Goal: Information Seeking & Learning: Learn about a topic

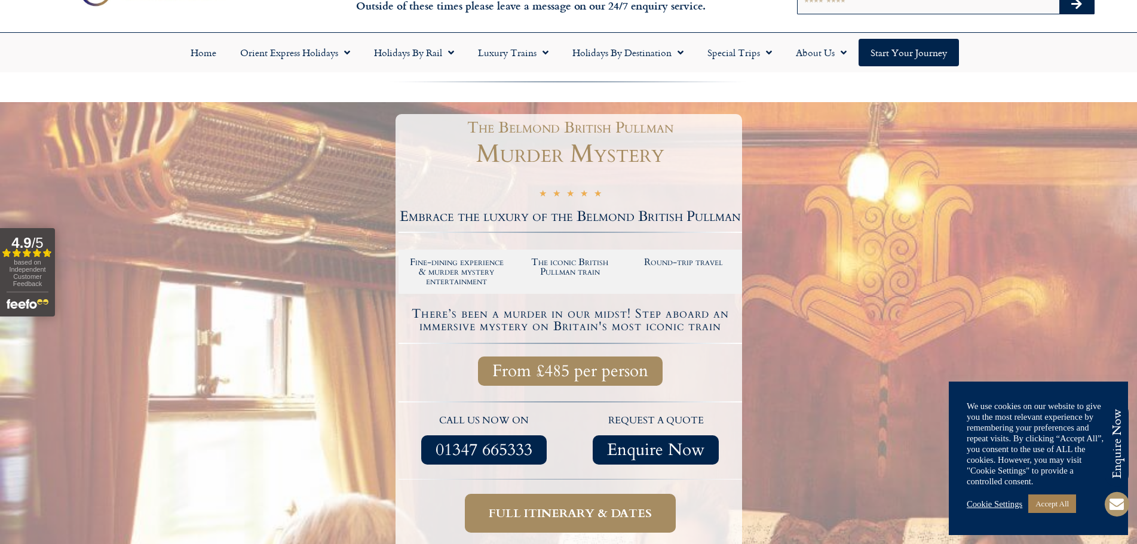
scroll to position [120, 0]
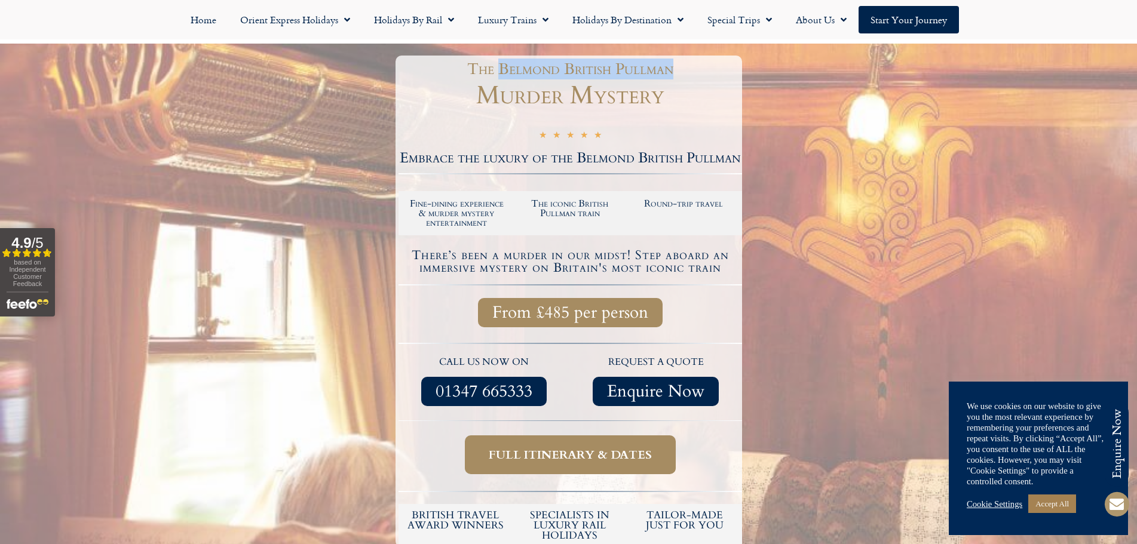
drag, startPoint x: 498, startPoint y: 73, endPoint x: 702, endPoint y: 66, distance: 204.5
click at [702, 66] on h1 "The Belmond British Pullman" at bounding box center [571, 70] width 332 height 16
click at [700, 93] on h1 "Murder Mystery" at bounding box center [571, 95] width 344 height 25
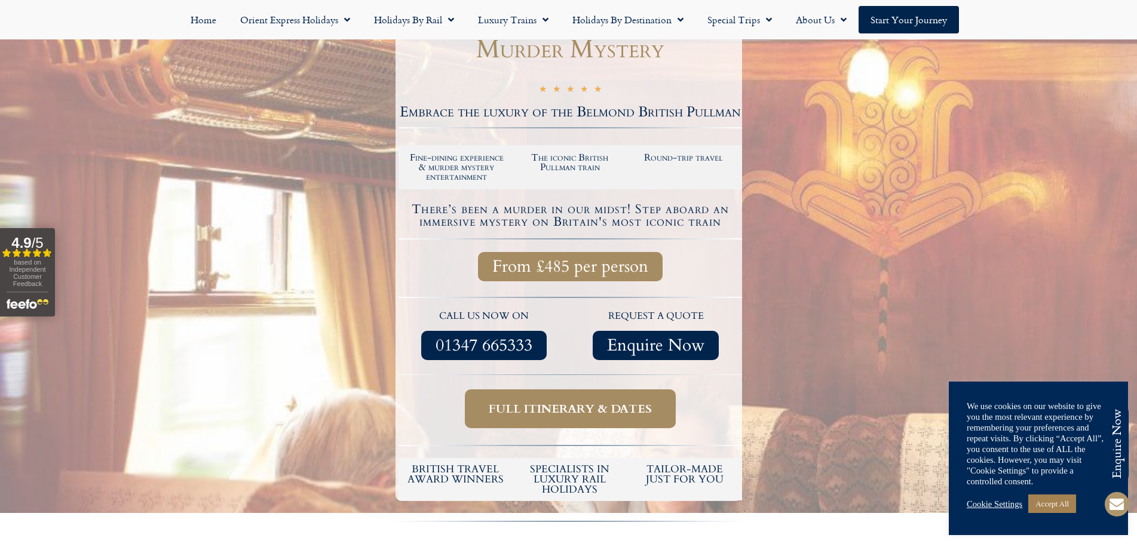
scroll to position [179, 0]
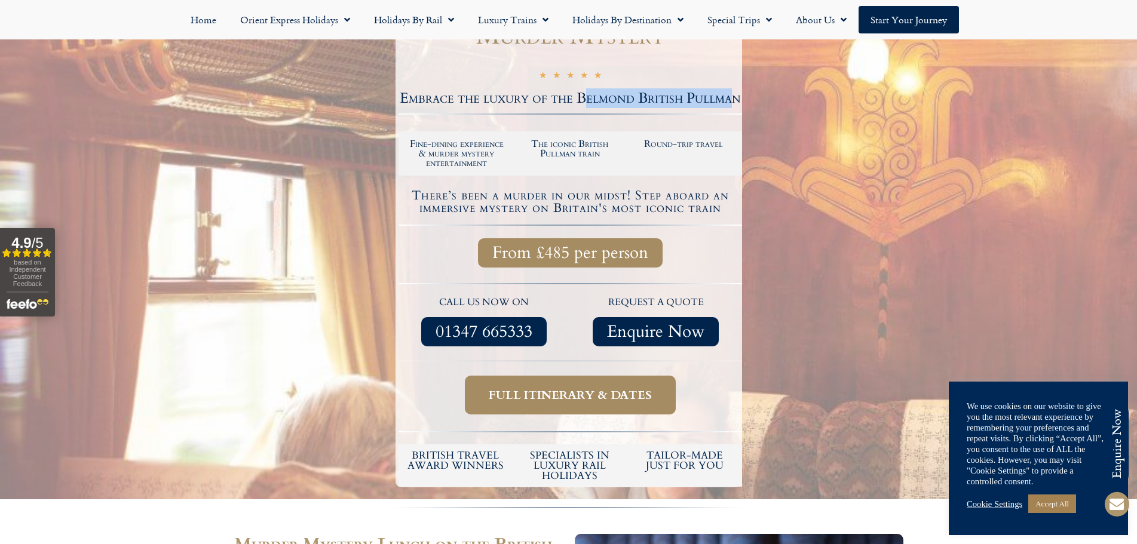
drag, startPoint x: 584, startPoint y: 102, endPoint x: 732, endPoint y: 97, distance: 148.3
click at [732, 97] on h2 "Embrace the luxury of the Belmond British Pullman" at bounding box center [571, 98] width 344 height 14
click at [674, 95] on h2 "Embrace the luxury of the Belmond British Pullman" at bounding box center [571, 98] width 344 height 14
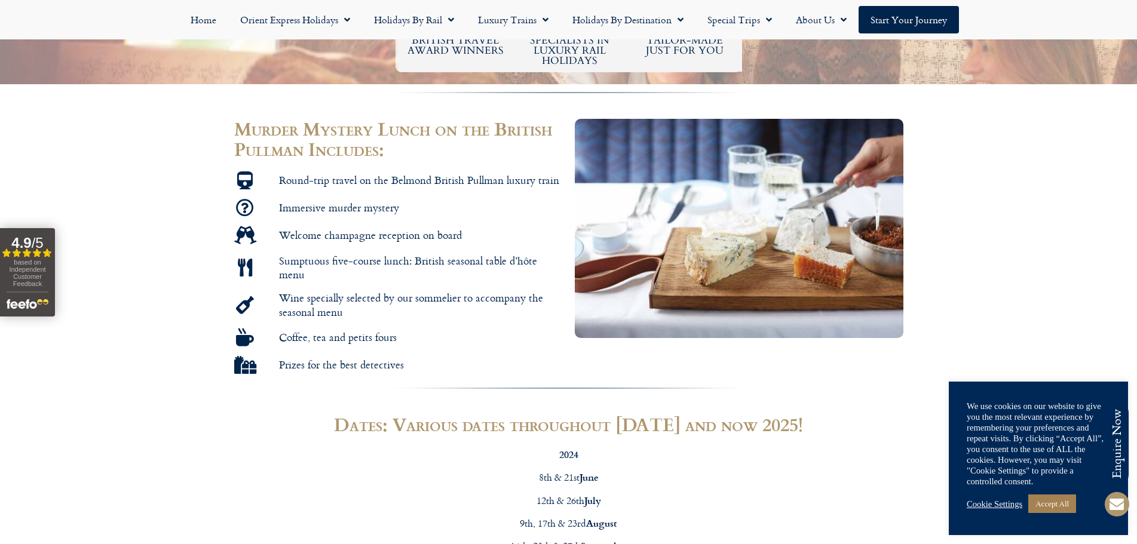
scroll to position [598, 0]
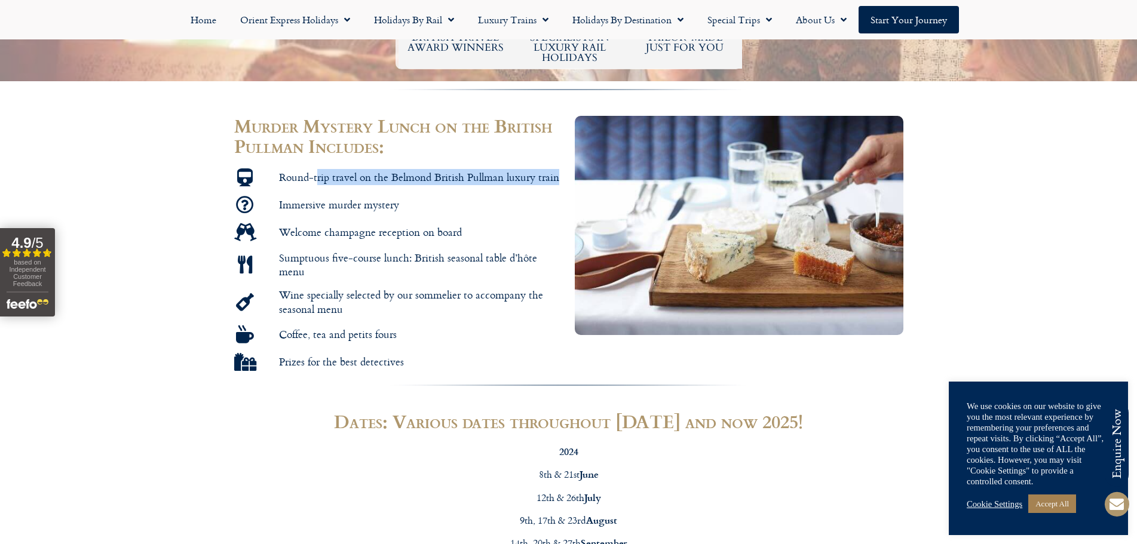
drag, startPoint x: 318, startPoint y: 180, endPoint x: 559, endPoint y: 182, distance: 241.4
click at [559, 182] on li "Round-trip travel on the Belmond British Pullman luxury train" at bounding box center [398, 180] width 329 height 23
click at [360, 194] on ul "Round-trip travel on the Belmond British Pullman luxury train Immersive murder …" at bounding box center [398, 270] width 329 height 203
drag, startPoint x: 289, startPoint y: 207, endPoint x: 371, endPoint y: 221, distance: 82.9
click at [379, 210] on span "Immersive murder mystery" at bounding box center [337, 205] width 123 height 14
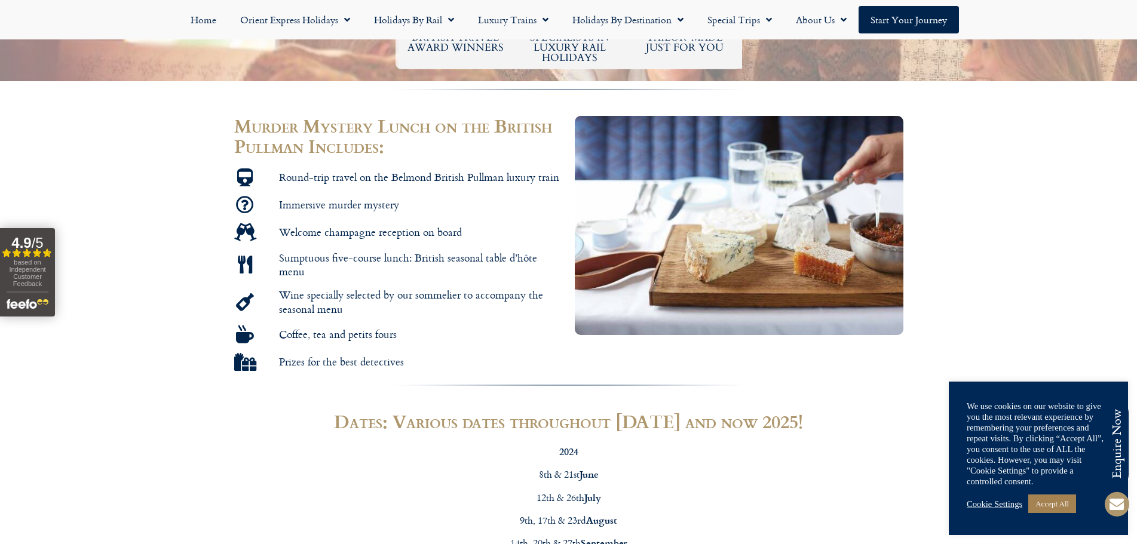
click at [356, 234] on span "Welcome champagne reception on board" at bounding box center [369, 232] width 186 height 14
drag, startPoint x: 299, startPoint y: 235, endPoint x: 446, endPoint y: 226, distance: 147.3
click at [445, 226] on span "Welcome champagne reception on board" at bounding box center [369, 232] width 186 height 14
click at [348, 252] on span "Sumptuous five-course lunch: British seasonal table d’hôte menu" at bounding box center [419, 265] width 287 height 28
drag, startPoint x: 281, startPoint y: 262, endPoint x: 420, endPoint y: 256, distance: 138.2
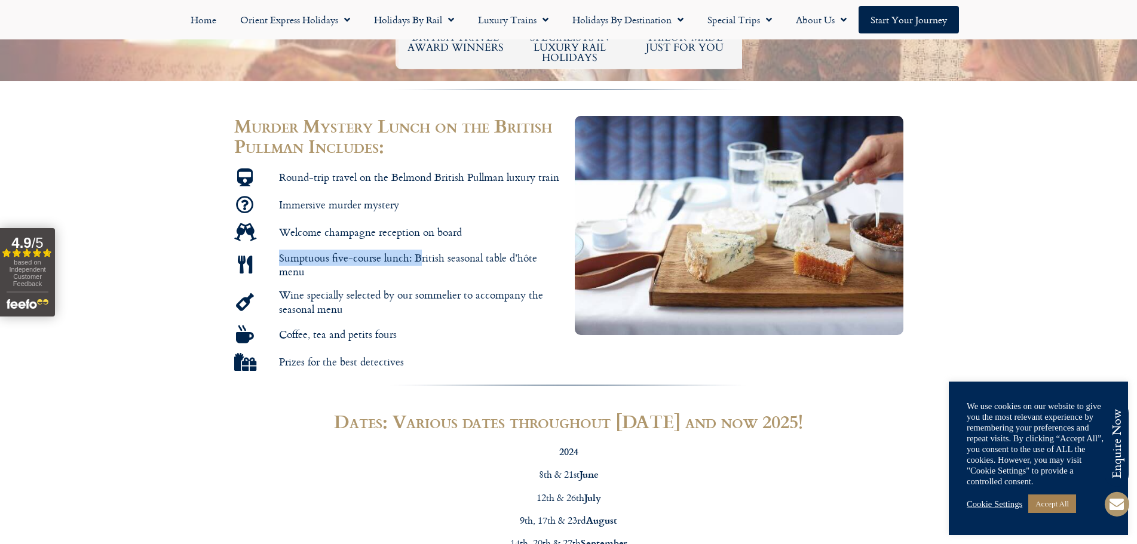
click at [420, 256] on span "Sumptuous five-course lunch: British seasonal table d’hôte menu" at bounding box center [419, 265] width 287 height 28
click at [448, 259] on span "Sumptuous five-course lunch: British seasonal table d’hôte menu" at bounding box center [419, 265] width 287 height 28
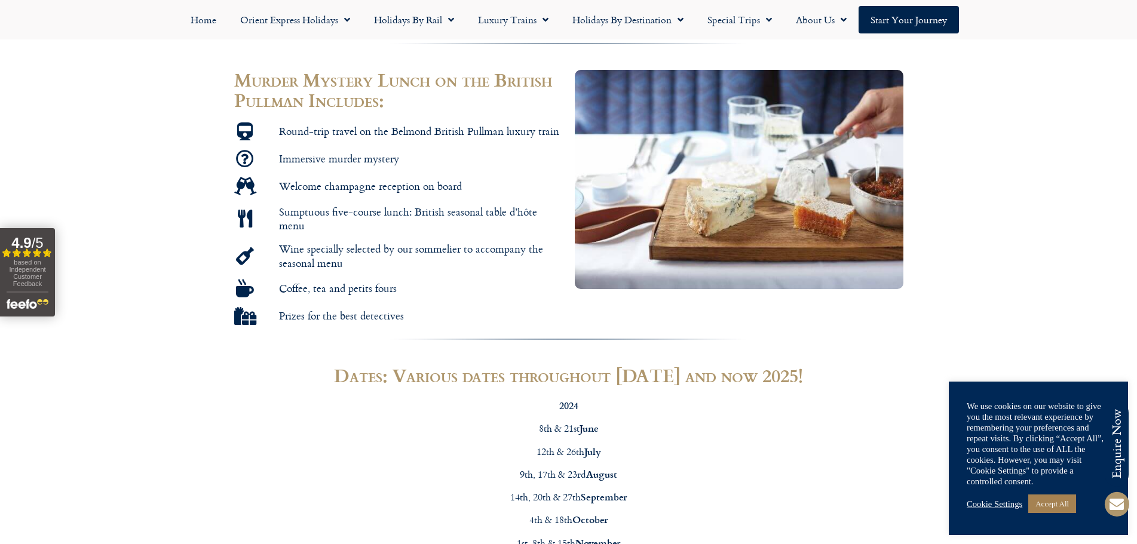
scroll to position [657, 0]
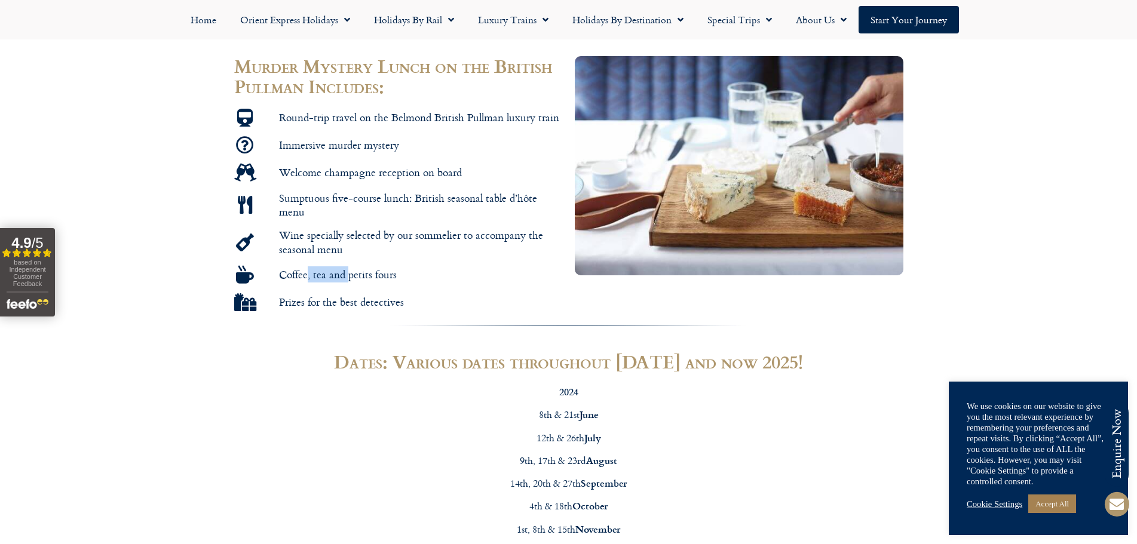
drag, startPoint x: 305, startPoint y: 263, endPoint x: 344, endPoint y: 266, distance: 38.4
click at [344, 268] on span "Coffee, tea and petits fours" at bounding box center [336, 275] width 121 height 14
click at [353, 270] on span "Coffee, tea and petits fours" at bounding box center [336, 275] width 121 height 14
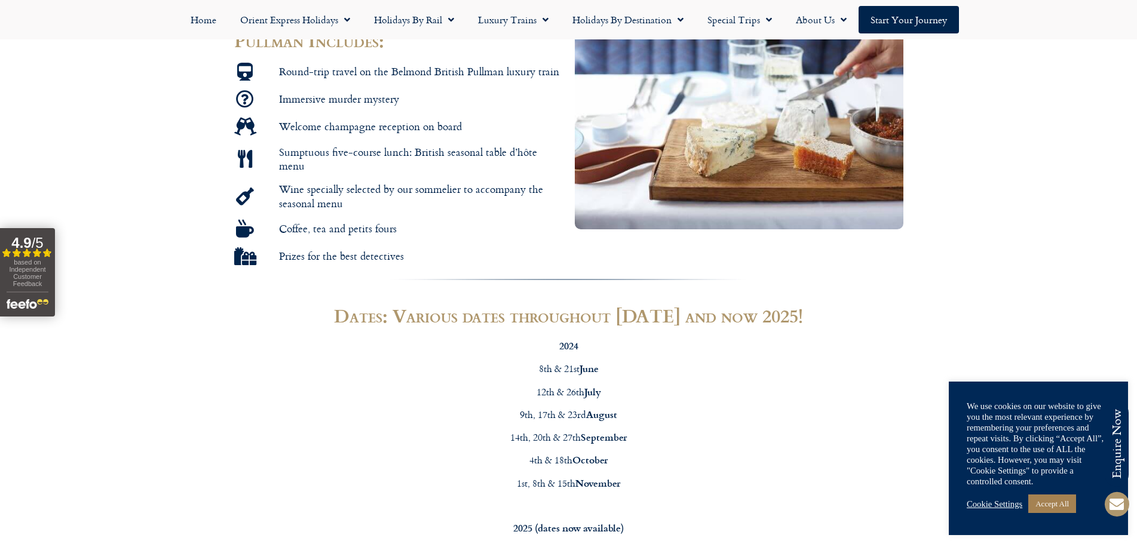
scroll to position [717, 0]
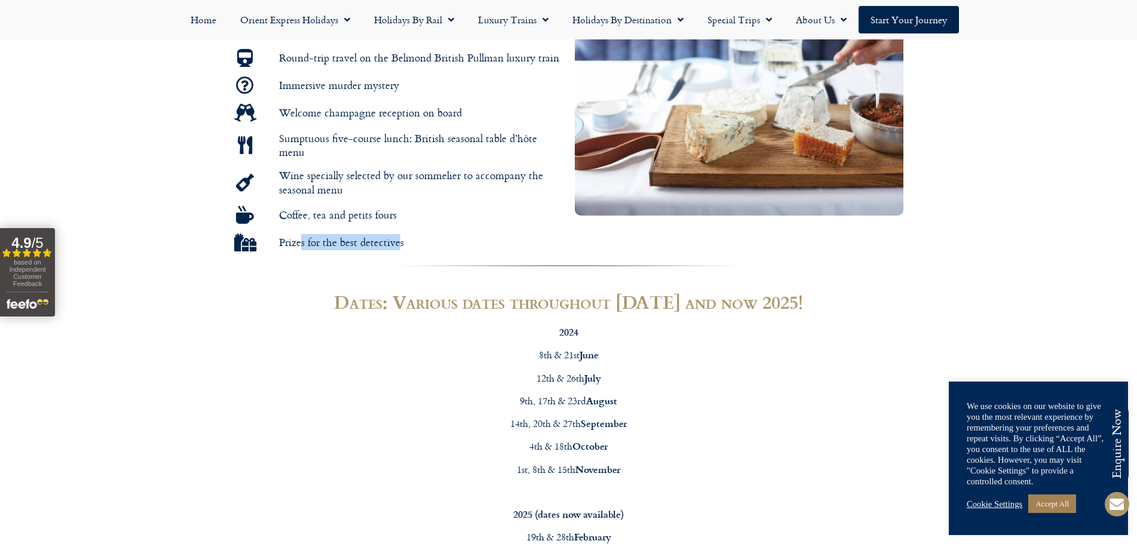
drag, startPoint x: 300, startPoint y: 236, endPoint x: 400, endPoint y: 234, distance: 99.8
click at [400, 235] on span "Prizes for the best detectives" at bounding box center [340, 242] width 128 height 14
click at [407, 258] on div at bounding box center [568, 265] width 1137 height 14
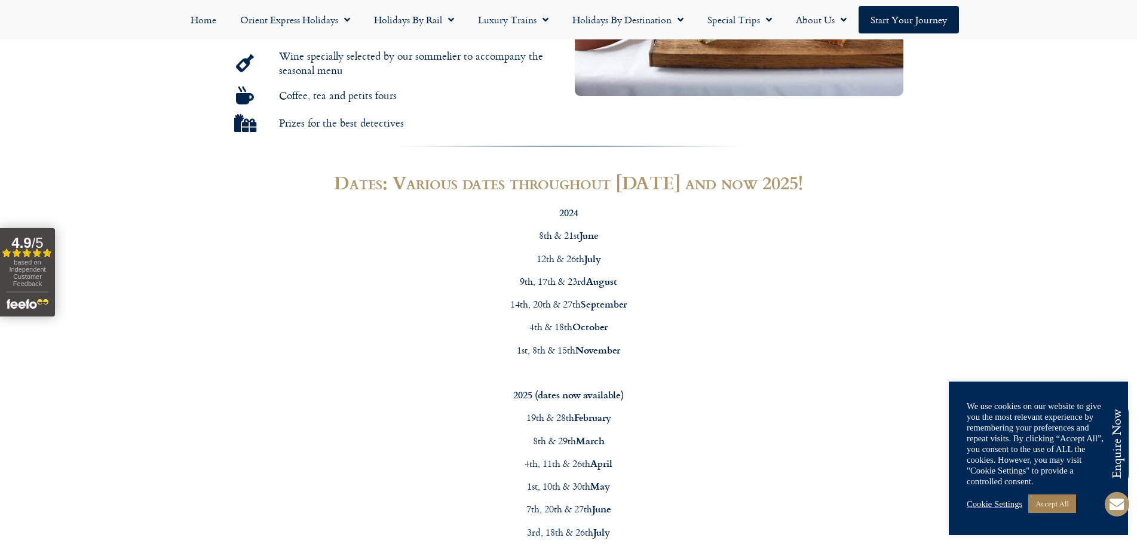
scroll to position [956, 0]
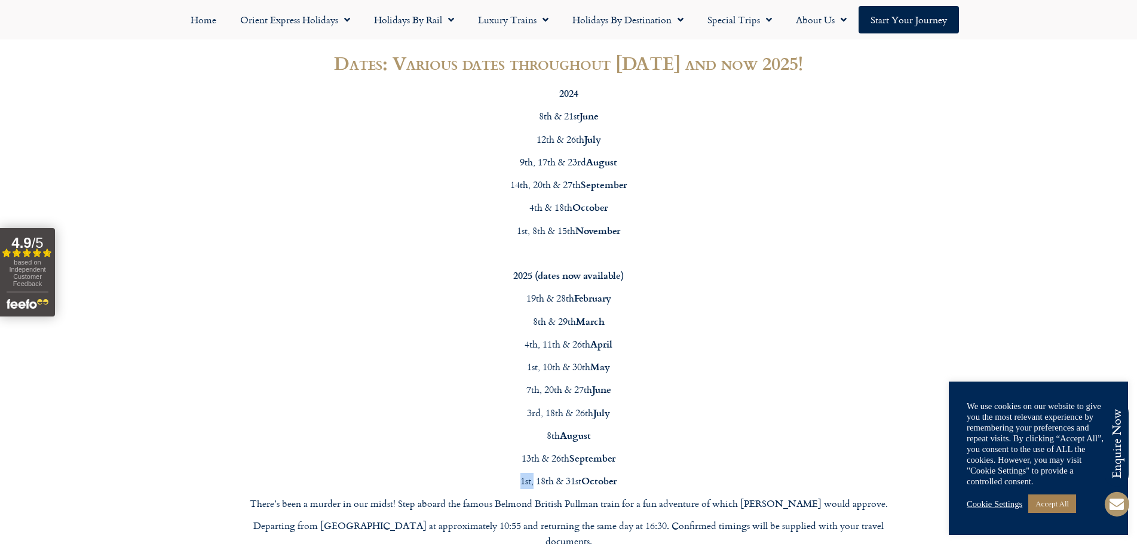
drag, startPoint x: 519, startPoint y: 471, endPoint x: 532, endPoint y: 470, distance: 12.6
click at [532, 473] on p "1st, [DATE] & [DATE]" at bounding box center [568, 481] width 669 height 16
click at [578, 497] on p "There’s been a murder in our midst! Step aboard the famous Belmond British Pull…" at bounding box center [568, 505] width 669 height 16
drag, startPoint x: 513, startPoint y: 473, endPoint x: 529, endPoint y: 472, distance: 15.6
click at [529, 473] on p "1st, [DATE] & [DATE]" at bounding box center [568, 481] width 669 height 16
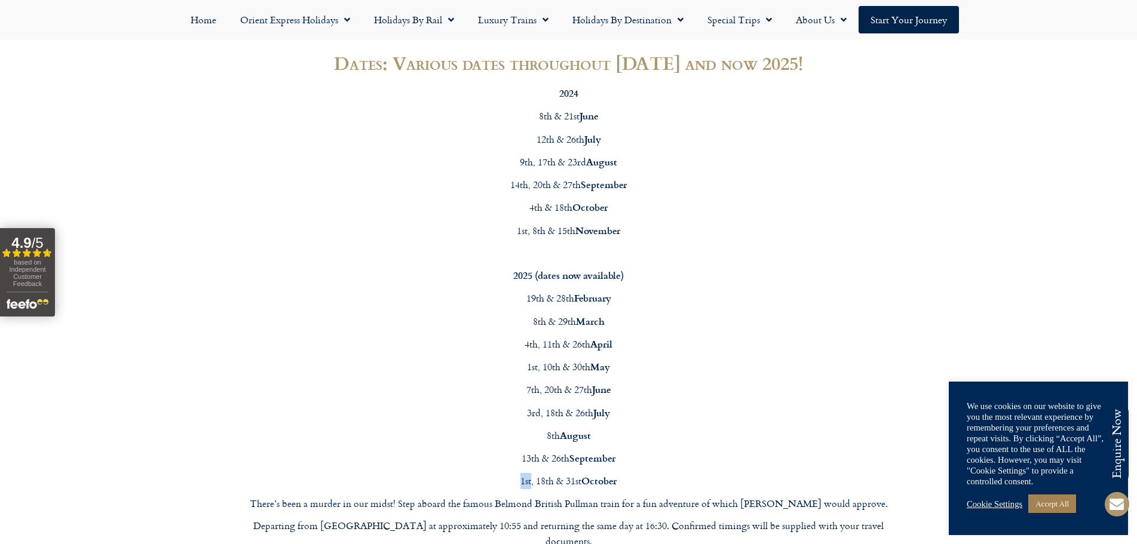
click at [529, 473] on p "1st, [DATE] & [DATE]" at bounding box center [568, 481] width 669 height 16
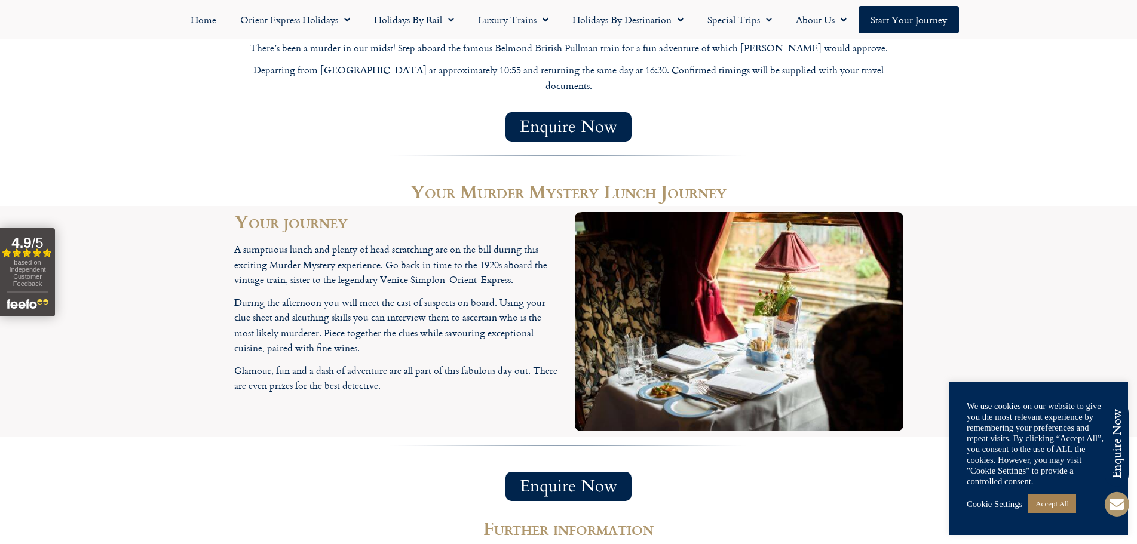
scroll to position [1434, 0]
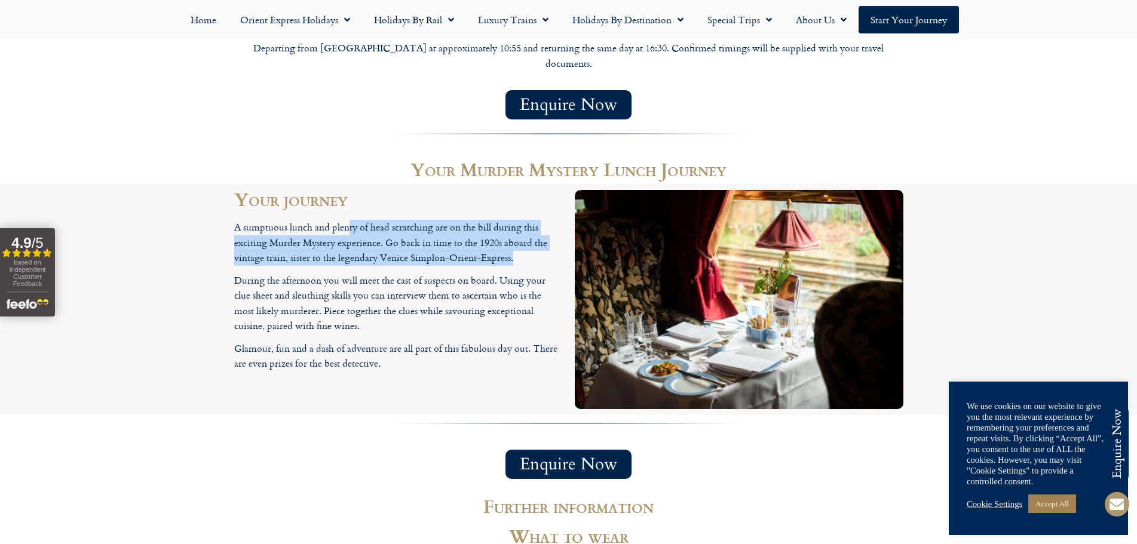
drag, startPoint x: 348, startPoint y: 204, endPoint x: 520, endPoint y: 237, distance: 175.3
click at [520, 237] on p "A sumptuous lunch and plenty of head scratching are on the bill during this exc…" at bounding box center [398, 243] width 329 height 46
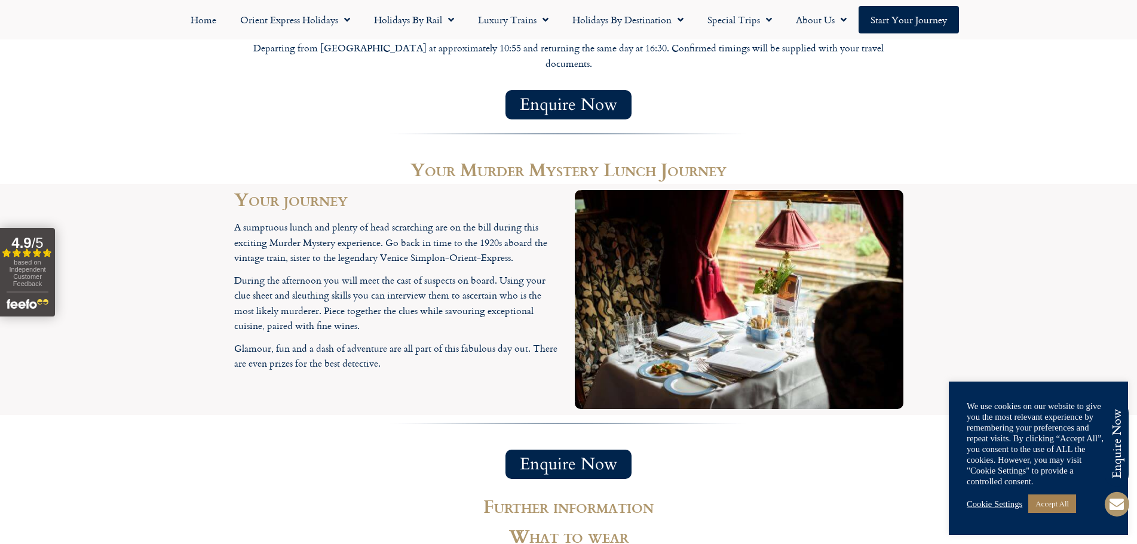
click at [531, 244] on div "A sumptuous lunch and plenty of head scratching are on the bill during this exc…" at bounding box center [398, 296] width 329 height 152
